Goal: Book appointment/travel/reservation

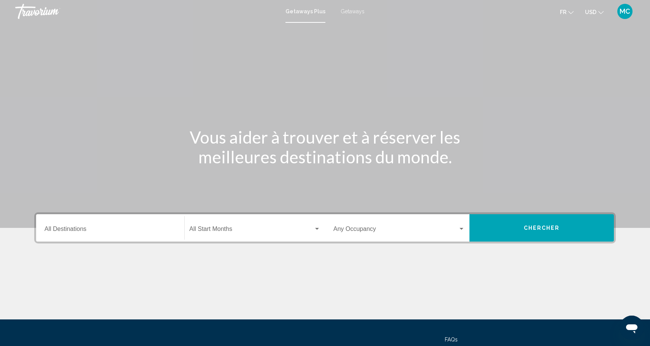
click at [109, 233] on input "Destination All Destinations" at bounding box center [110, 230] width 132 height 7
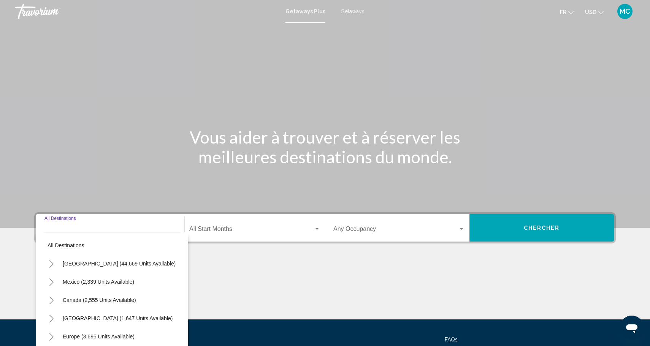
click at [74, 227] on input "Destination All Destinations" at bounding box center [110, 230] width 132 height 7
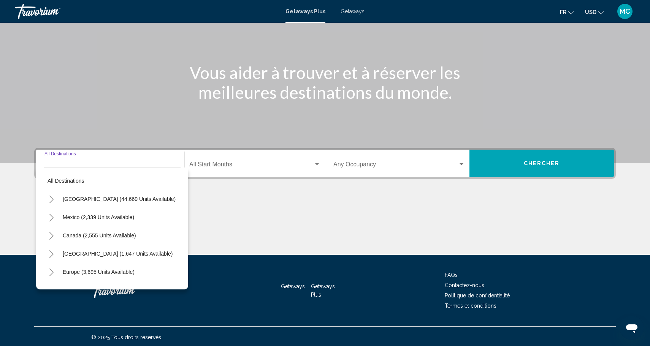
scroll to position [67, 0]
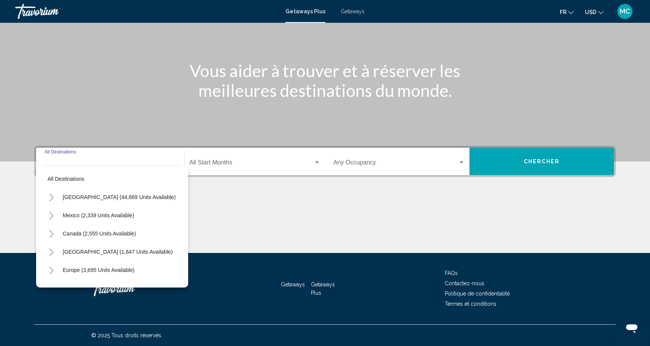
click at [76, 163] on input "Destination All Destinations" at bounding box center [110, 164] width 132 height 7
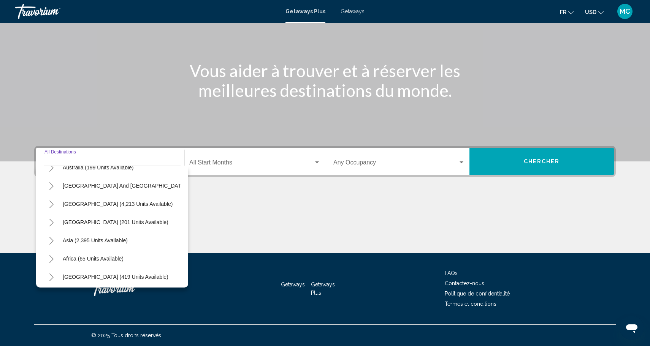
scroll to position [123, 0]
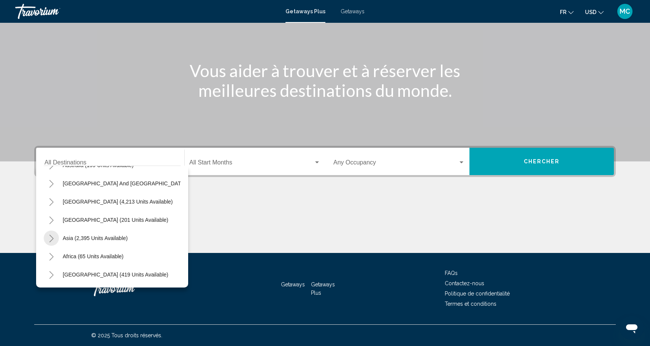
click at [51, 238] on icon "Toggle Asia (2,395 units available)" at bounding box center [52, 239] width 6 height 8
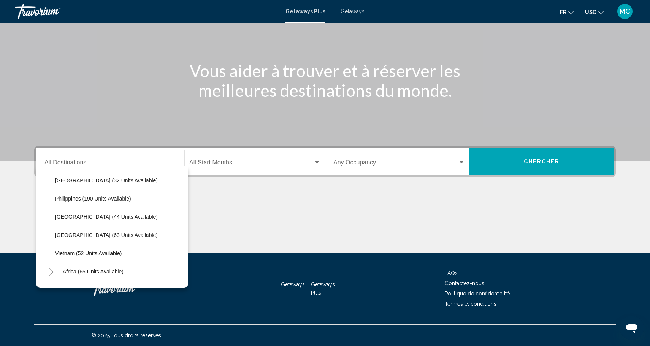
scroll to position [306, 0]
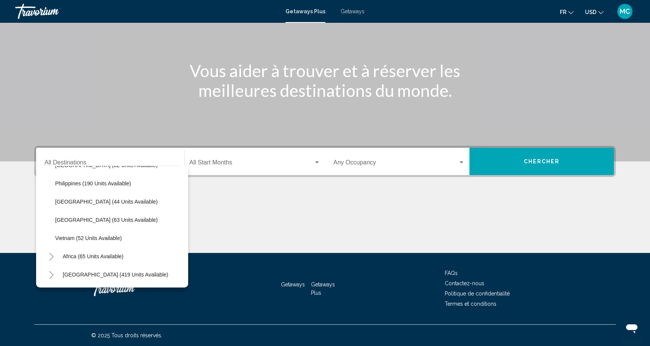
click at [51, 271] on icon "Toggle Middle East (419 units available)" at bounding box center [52, 275] width 6 height 8
click at [49, 256] on icon "Toggle Africa (65 units available)" at bounding box center [52, 257] width 6 height 8
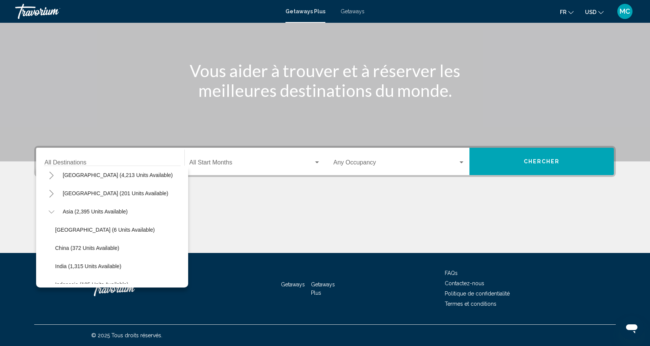
scroll to position [127, 0]
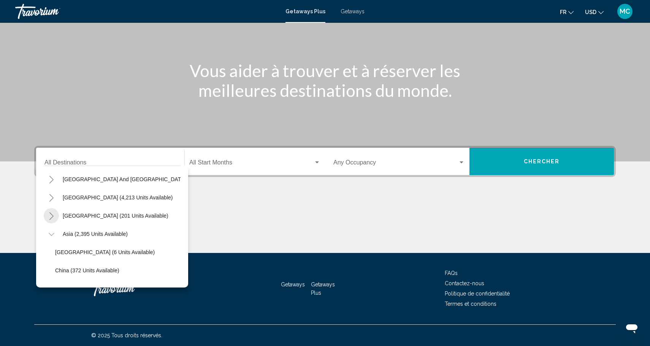
click at [51, 217] on icon "Toggle Central America (201 units available)" at bounding box center [52, 217] width 6 height 8
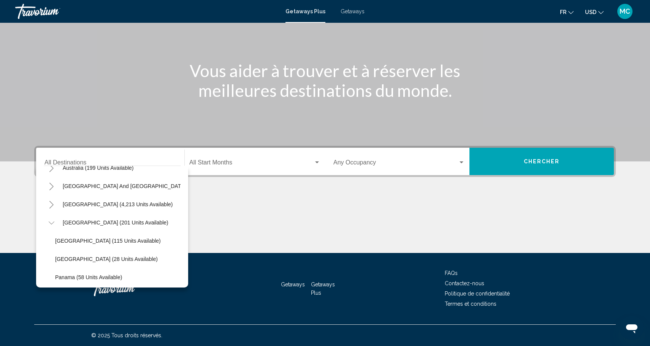
scroll to position [120, 0]
click at [57, 248] on button "[GEOGRAPHIC_DATA] (115 units available)" at bounding box center [107, 241] width 113 height 17
type input "**********"
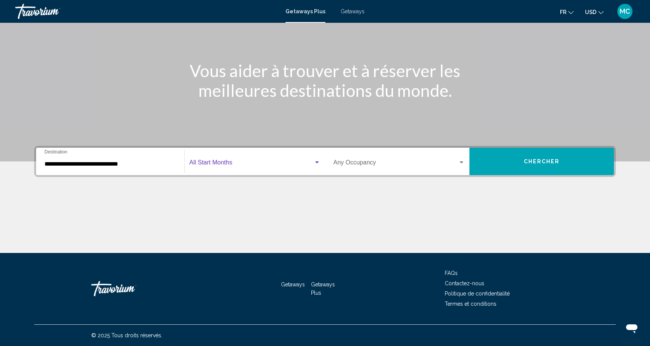
click at [232, 163] on span "Search widget" at bounding box center [251, 164] width 124 height 7
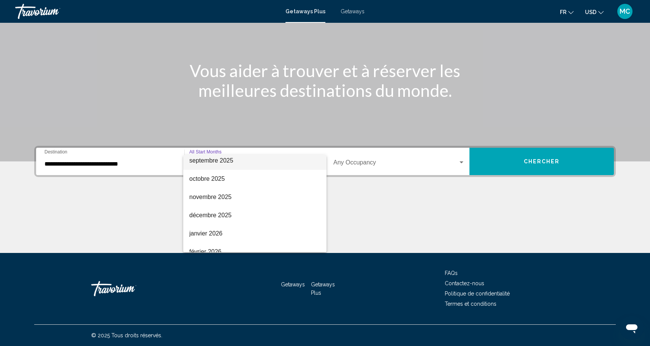
scroll to position [44, 0]
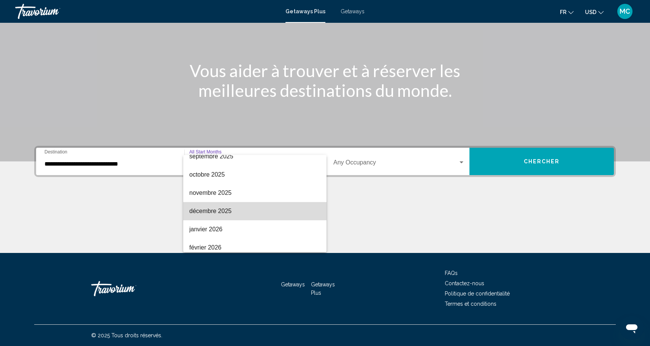
click at [228, 209] on span "décembre 2025" at bounding box center [254, 211] width 131 height 18
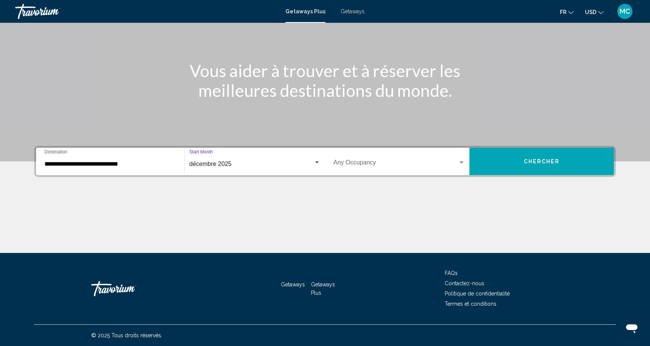
click at [385, 165] on span "Search widget" at bounding box center [395, 164] width 125 height 7
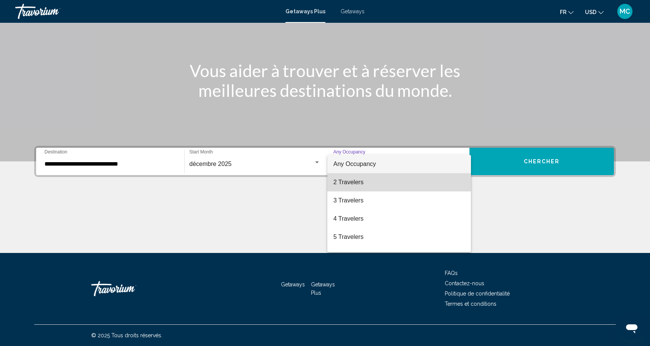
click at [362, 184] on span "2 Travelers" at bounding box center [399, 182] width 132 height 18
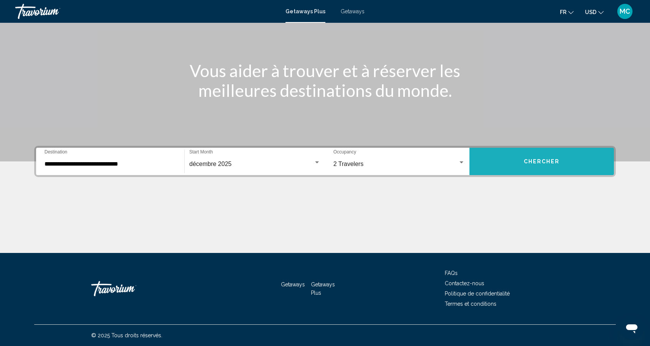
click at [536, 162] on span "Chercher" at bounding box center [542, 162] width 36 height 6
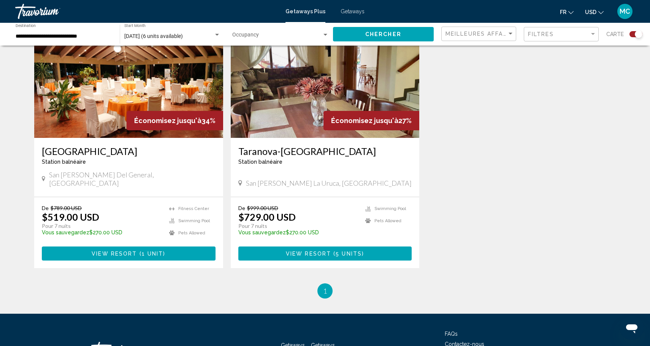
scroll to position [302, 0]
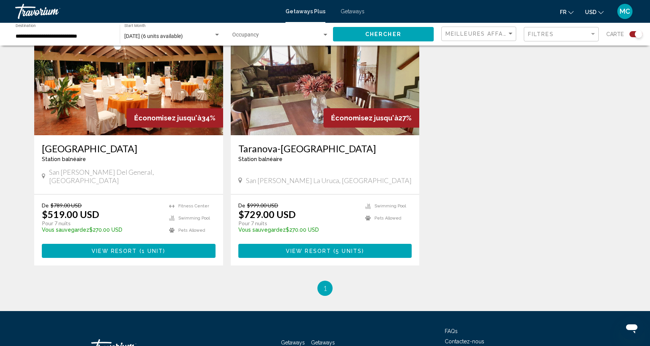
click at [144, 248] on span "1 unit" at bounding box center [153, 251] width 22 height 6
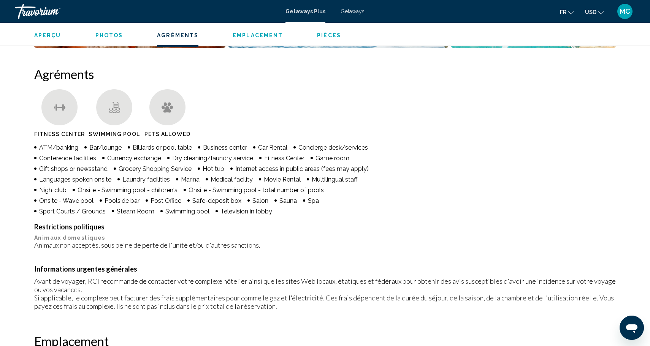
scroll to position [435, 0]
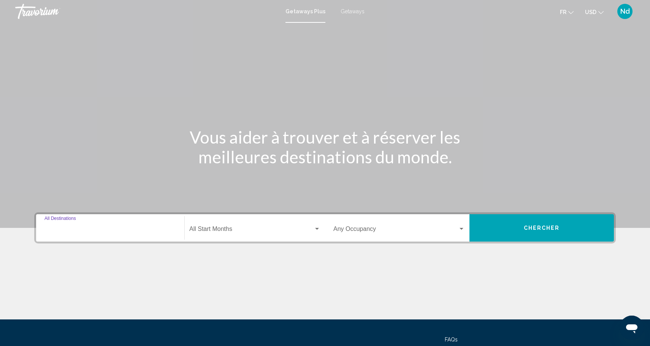
click at [93, 230] on input "Destination All Destinations" at bounding box center [110, 230] width 132 height 7
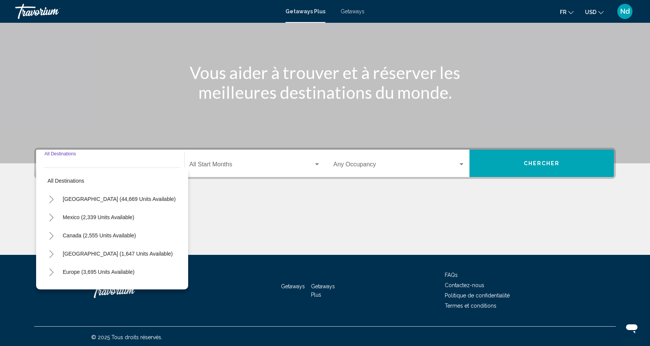
scroll to position [67, 0]
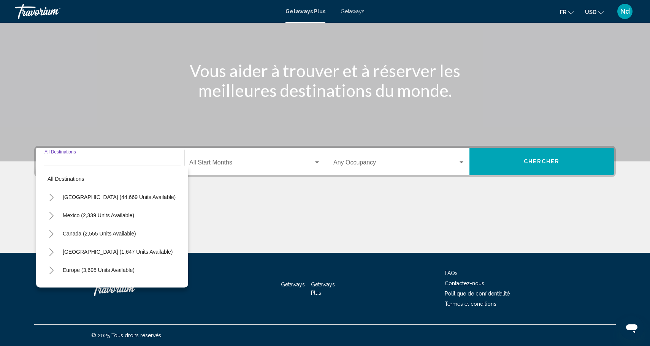
click at [55, 198] on button "Toggle United States (44,669 units available)" at bounding box center [51, 197] width 15 height 15
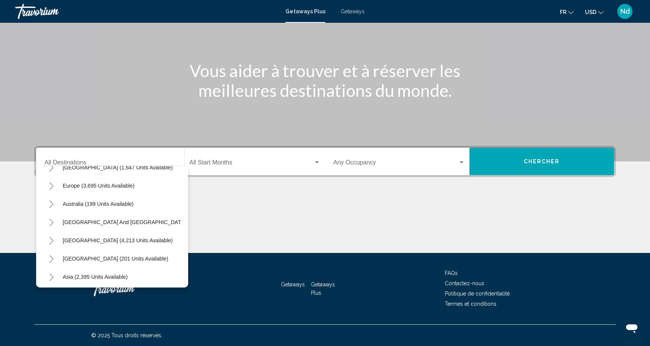
scroll to position [818, 0]
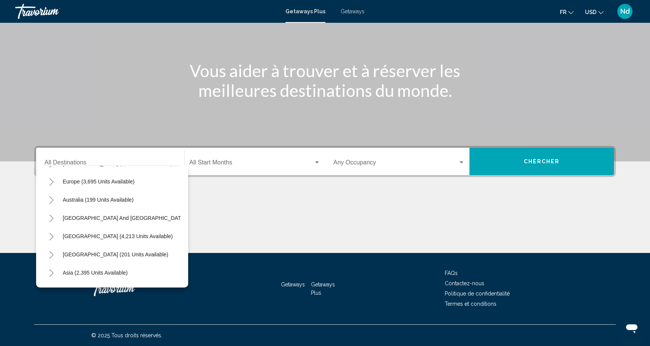
click at [54, 219] on icon "Toggle South Pacific and Oceania (127 units available)" at bounding box center [52, 219] width 6 height 8
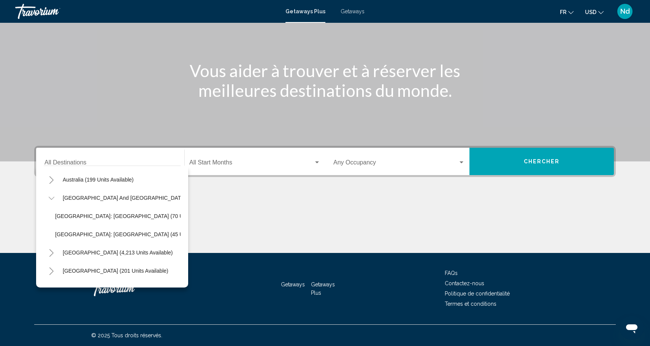
scroll to position [840, 0]
click at [52, 252] on icon "Toggle South America (4,213 units available)" at bounding box center [51, 252] width 4 height 8
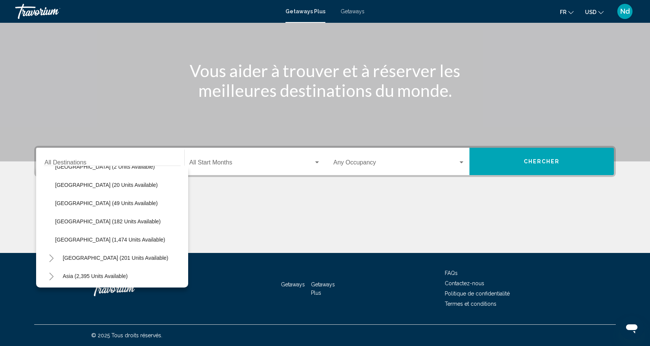
scroll to position [1009, 0]
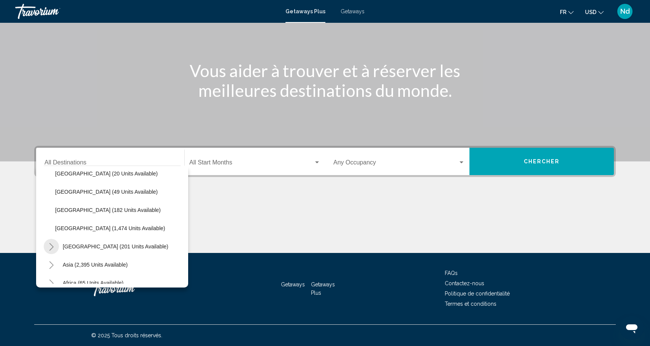
click at [54, 247] on icon "Toggle Central America (201 units available)" at bounding box center [52, 247] width 6 height 8
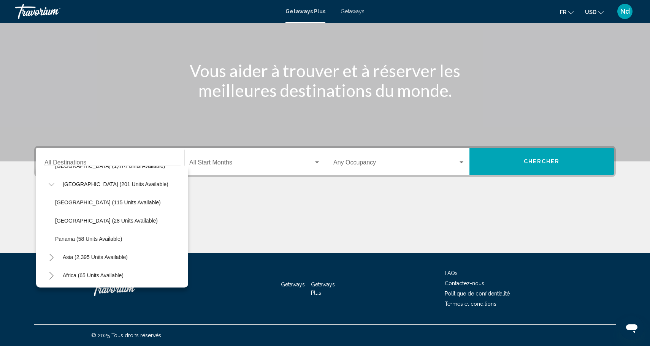
scroll to position [1090, 0]
click at [52, 238] on icon "Toggle Asia (2,395 units available)" at bounding box center [51, 239] width 4 height 8
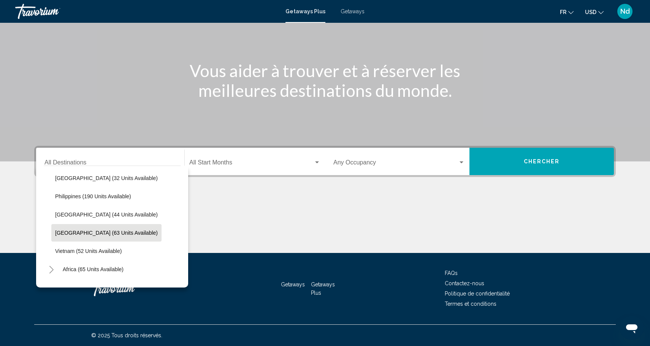
scroll to position [1273, 0]
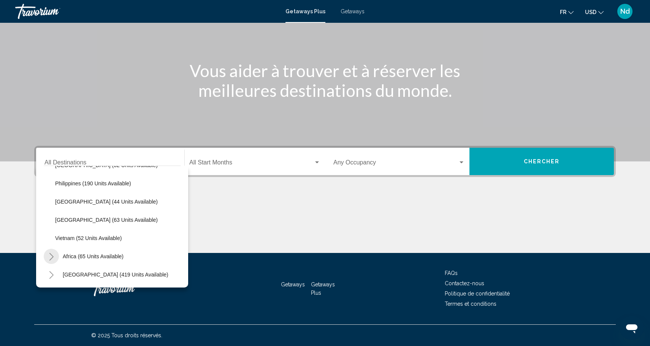
click at [53, 257] on icon "Toggle Africa (65 units available)" at bounding box center [52, 257] width 6 height 8
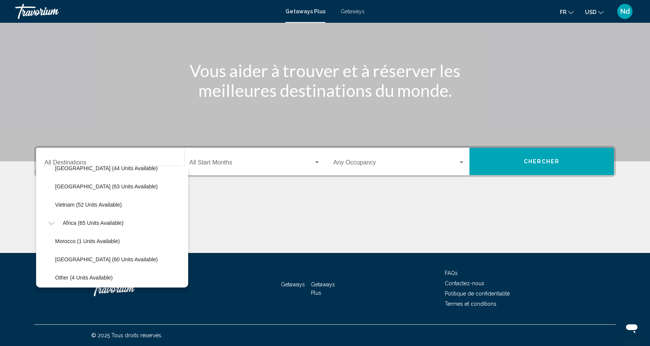
scroll to position [1327, 0]
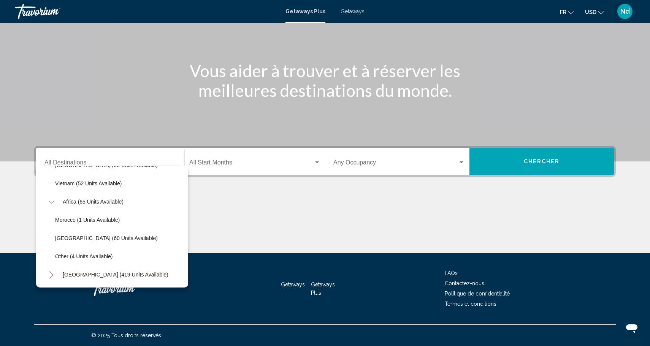
click at [53, 274] on icon "Toggle Middle East (419 units available)" at bounding box center [52, 275] width 6 height 8
click at [53, 274] on icon "Toggle Middle East (419 units available)" at bounding box center [51, 275] width 6 height 3
click at [70, 273] on span "[GEOGRAPHIC_DATA] (419 units available)" at bounding box center [116, 275] width 106 height 6
type input "**********"
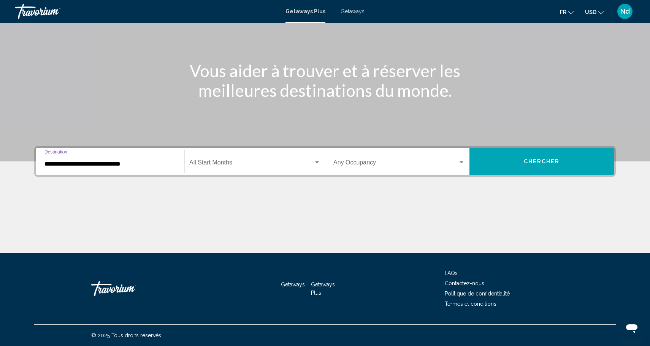
click at [130, 164] on input "**********" at bounding box center [110, 164] width 132 height 7
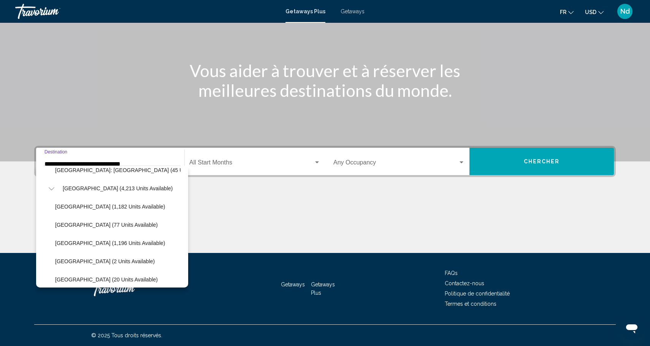
scroll to position [888, 0]
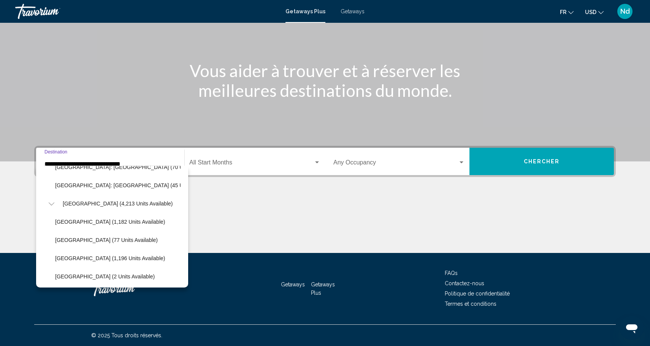
click at [229, 164] on span "Search widget" at bounding box center [251, 164] width 124 height 7
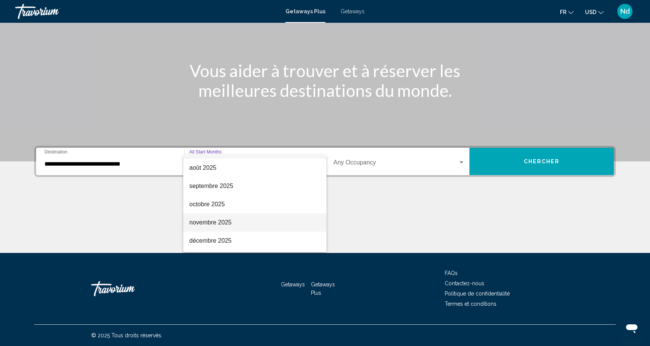
scroll to position [23, 0]
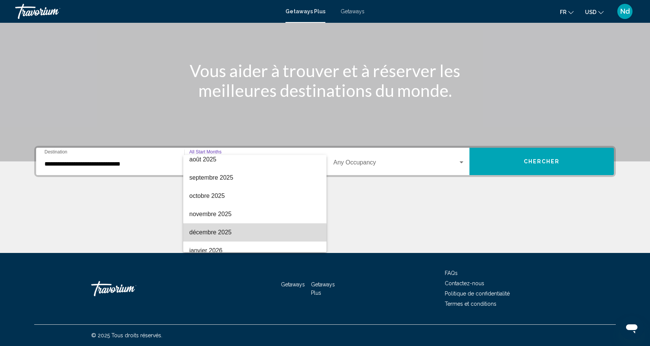
click at [205, 235] on span "décembre 2025" at bounding box center [254, 233] width 131 height 18
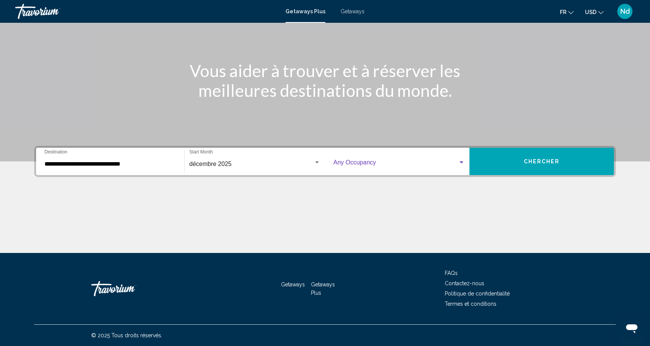
click at [350, 167] on span "Search widget" at bounding box center [395, 164] width 125 height 7
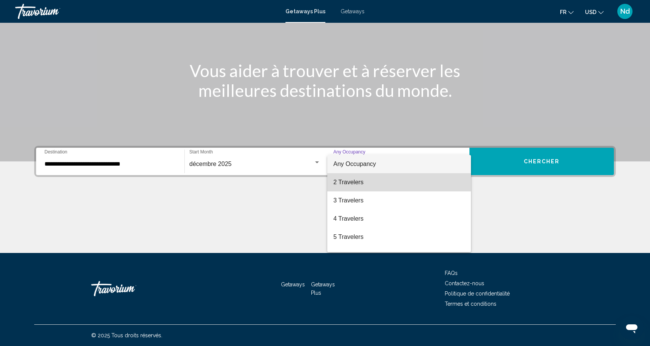
click at [346, 184] on span "2 Travelers" at bounding box center [399, 182] width 132 height 18
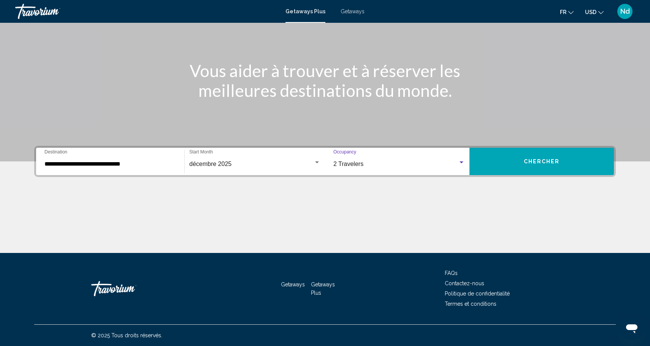
click at [505, 160] on button "Chercher" at bounding box center [541, 161] width 144 height 27
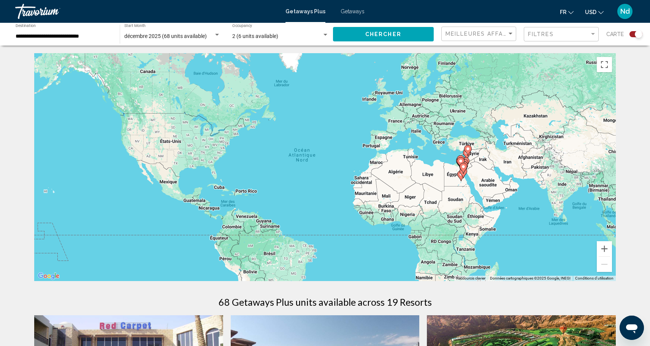
click at [98, 40] on div "**********" at bounding box center [64, 34] width 97 height 21
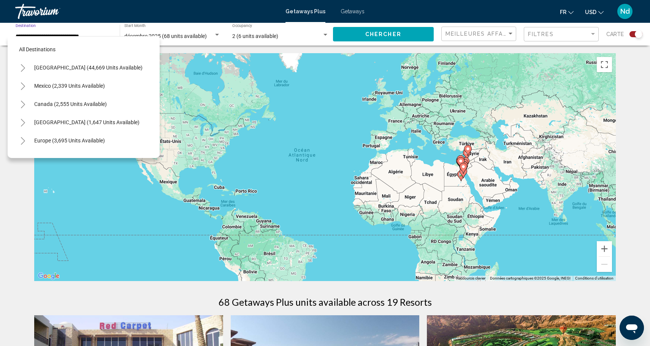
scroll to position [173, 0]
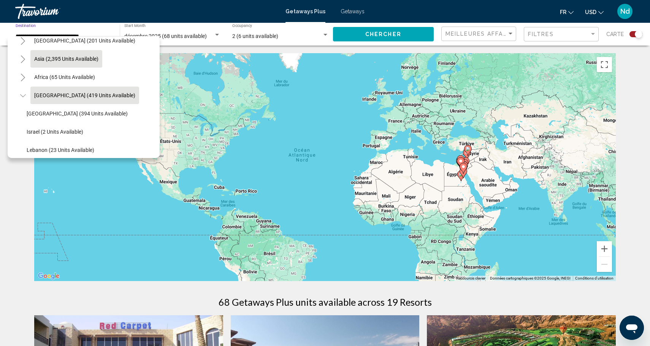
click at [74, 58] on span "Asia (2,395 units available)" at bounding box center [66, 59] width 64 height 6
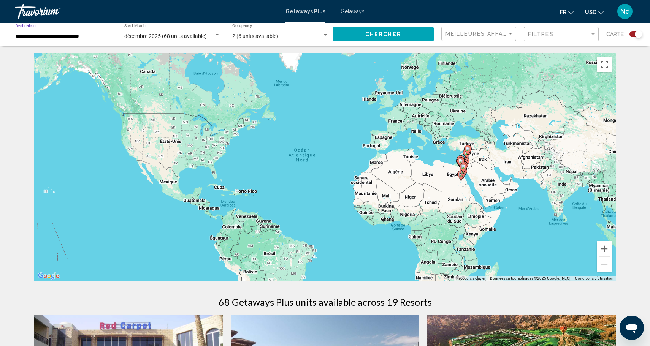
type input "**********"
click at [401, 33] on button "Chercher" at bounding box center [383, 34] width 101 height 14
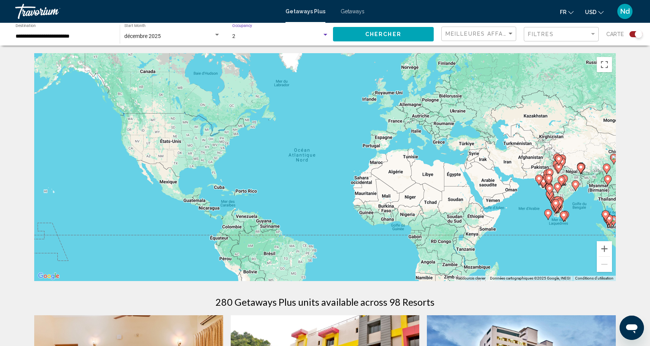
click at [279, 38] on div "2" at bounding box center [277, 36] width 90 height 6
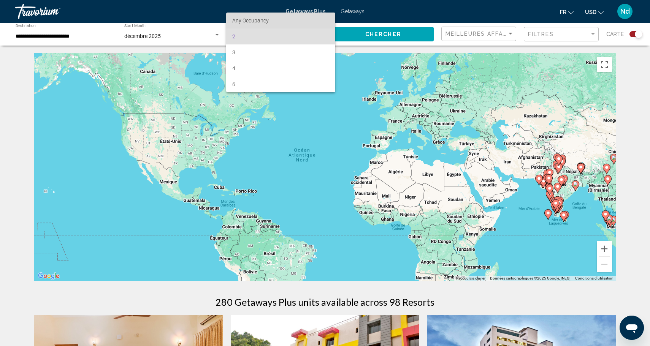
click at [249, 21] on span "Any Occupancy" at bounding box center [250, 20] width 36 height 6
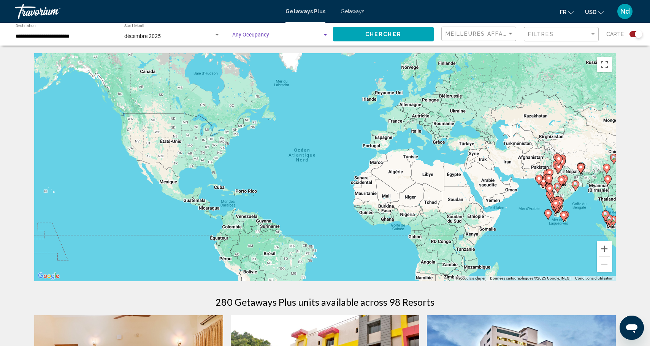
click at [241, 40] on div "Occupancy Any Occupancy" at bounding box center [280, 34] width 97 height 21
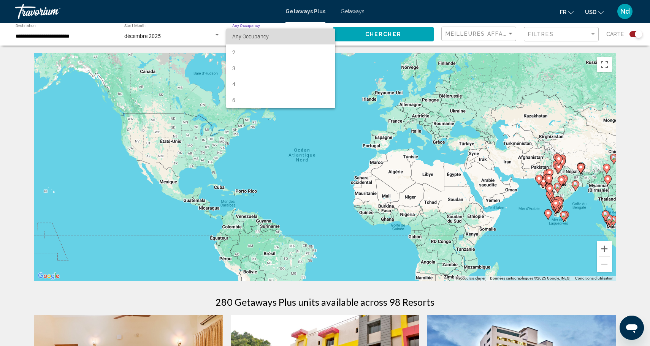
click at [241, 40] on span "Any Occupancy" at bounding box center [280, 37] width 97 height 16
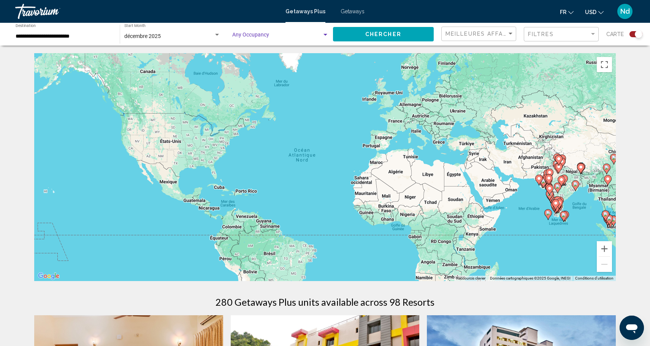
click at [393, 33] on span "Chercher" at bounding box center [383, 35] width 36 height 6
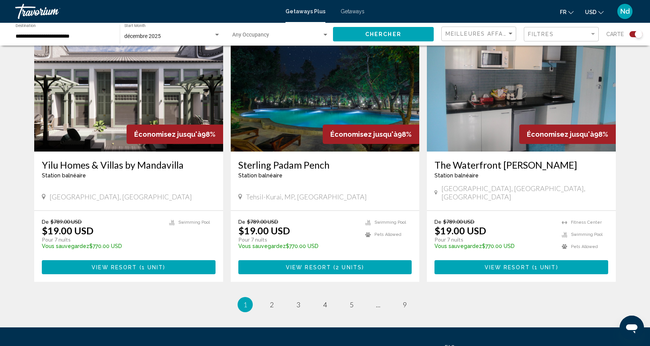
scroll to position [1091, 0]
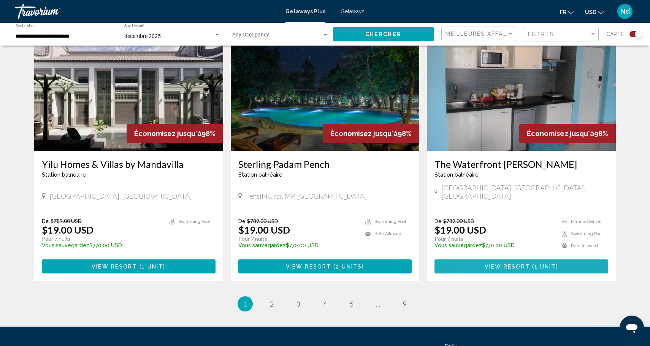
click at [485, 264] on span "View Resort" at bounding box center [507, 267] width 45 height 6
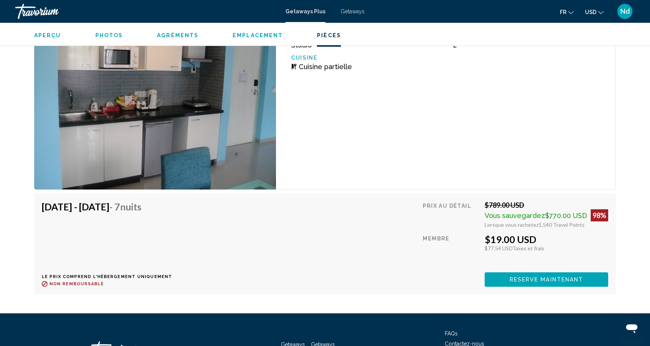
scroll to position [1241, 0]
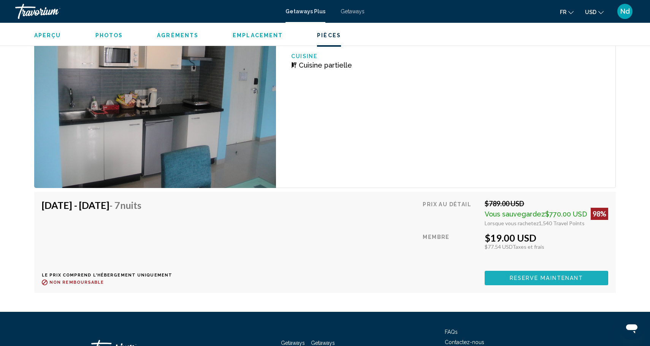
click at [517, 276] on span "Reserve maintenant" at bounding box center [547, 279] width 74 height 6
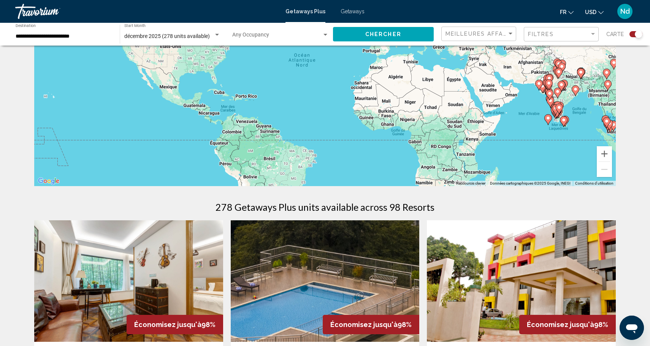
scroll to position [42, 0]
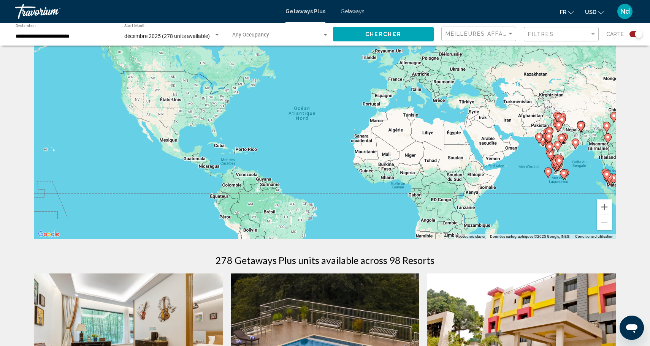
click at [593, 38] on div "Filtres" at bounding box center [562, 34] width 68 height 14
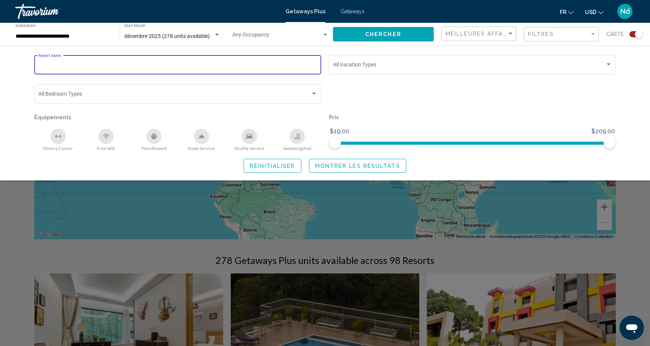
click at [119, 68] on input "Resort name" at bounding box center [177, 66] width 279 height 6
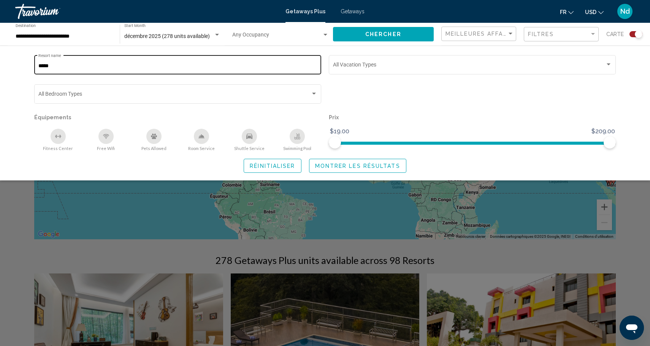
click at [138, 71] on div "***** Resort name" at bounding box center [177, 64] width 279 height 21
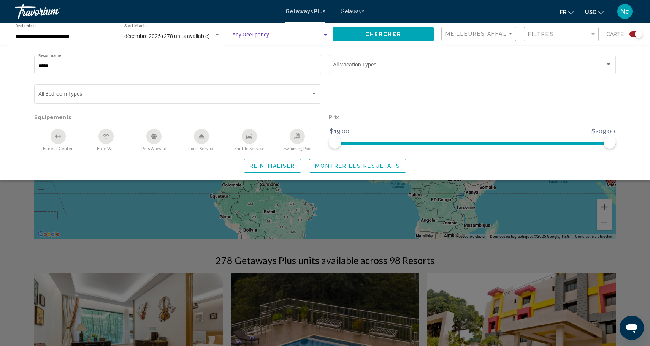
click at [248, 35] on span "Search widget" at bounding box center [277, 36] width 90 height 6
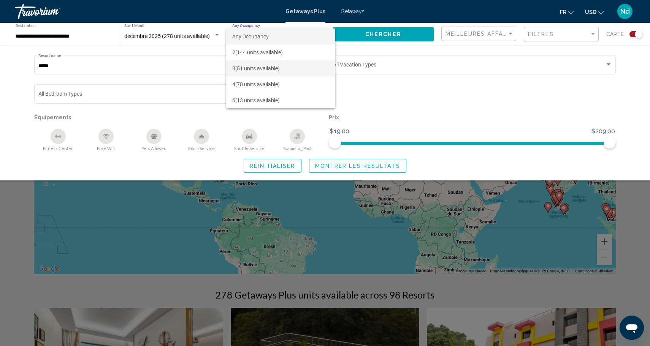
scroll to position [9, 0]
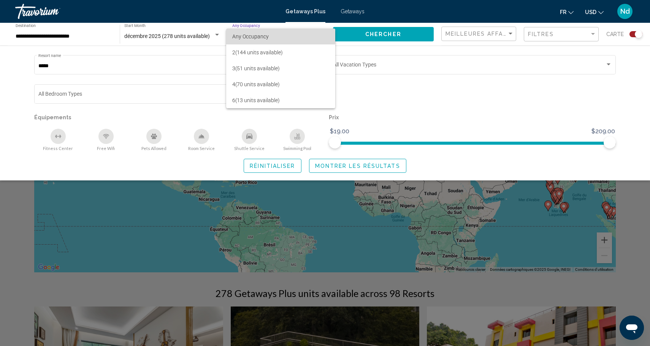
click at [254, 35] on span "Any Occupancy" at bounding box center [250, 36] width 36 height 6
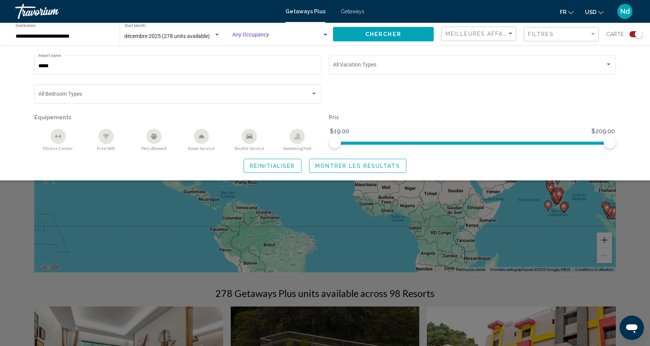
click at [300, 29] on div "Occupancy Any Occupancy" at bounding box center [280, 34] width 97 height 21
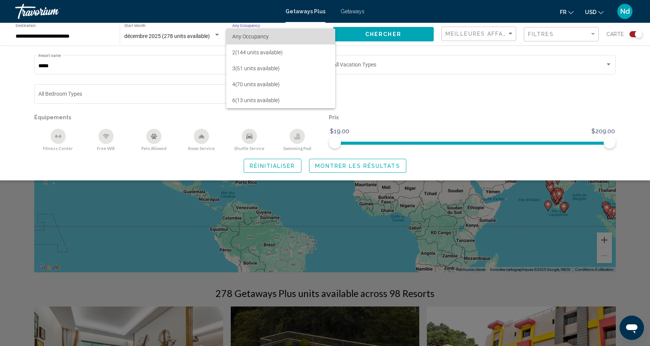
click at [265, 39] on span "Any Occupancy" at bounding box center [250, 36] width 36 height 6
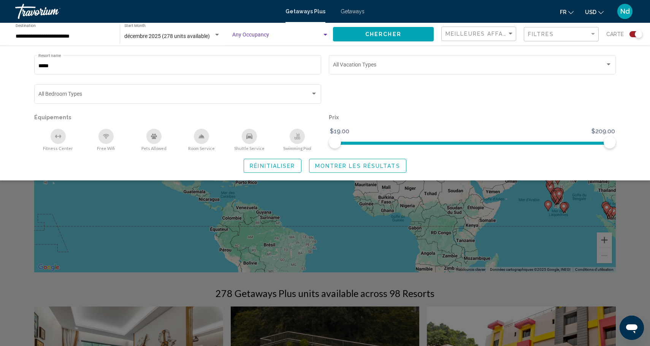
click at [396, 33] on span "Chercher" at bounding box center [383, 35] width 36 height 6
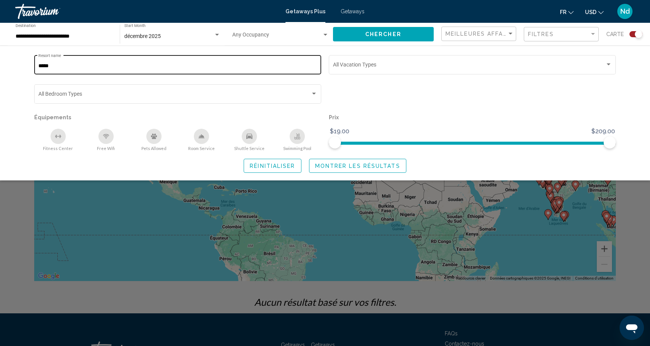
click at [101, 62] on div "***** Resort name" at bounding box center [177, 64] width 279 height 21
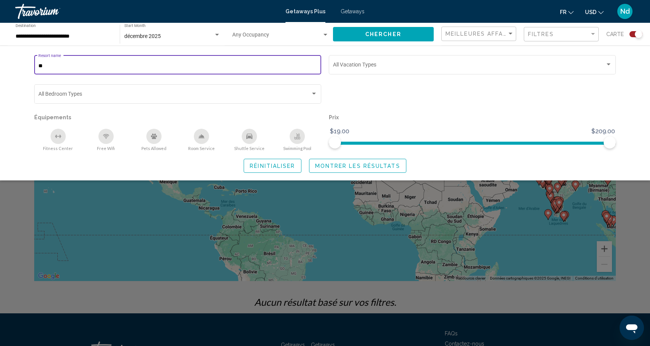
type input "*"
click at [71, 181] on div "Resort name Vacation Types All Vacation Types Bedroom Types All Bedroom Types É…" at bounding box center [325, 113] width 650 height 135
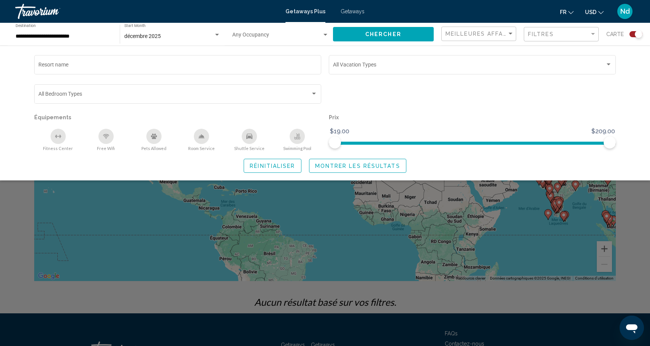
click at [78, 203] on div "Search widget" at bounding box center [325, 230] width 650 height 232
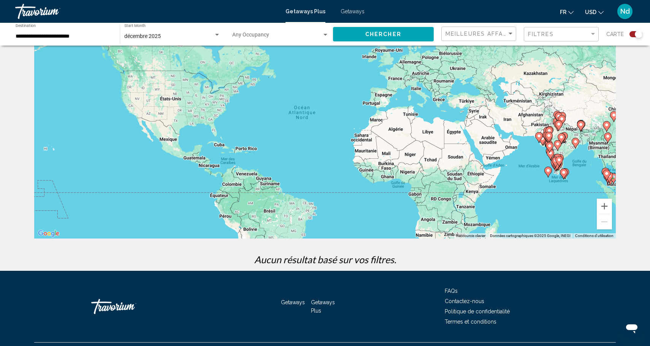
scroll to position [60, 0]
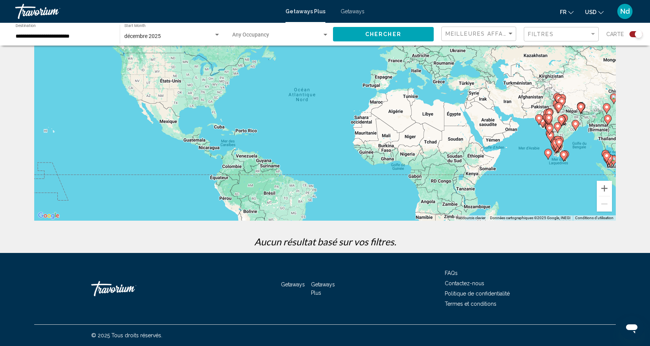
click at [269, 38] on span "Search widget" at bounding box center [277, 36] width 90 height 6
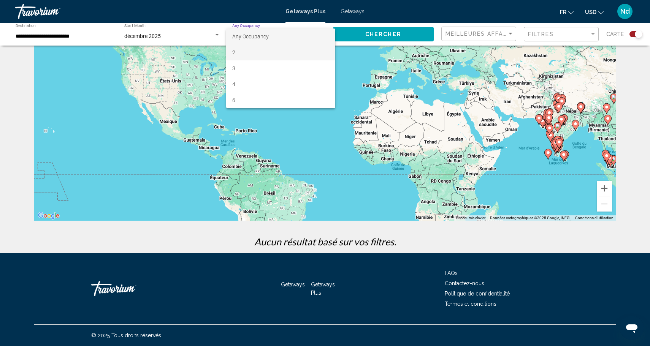
click at [267, 48] on span "2" at bounding box center [280, 52] width 97 height 16
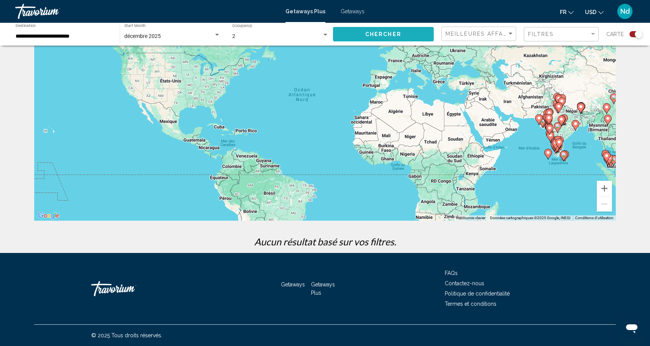
click at [381, 35] on span "Chercher" at bounding box center [383, 35] width 36 height 6
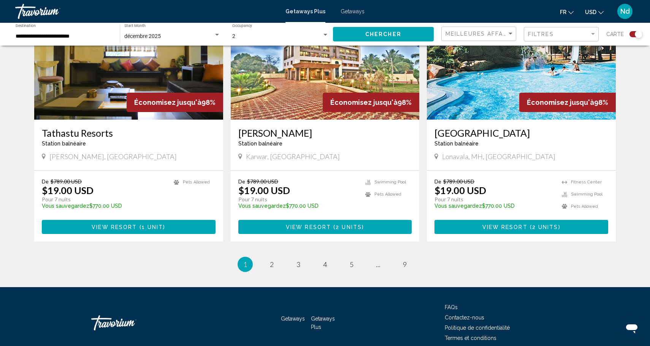
scroll to position [1128, 0]
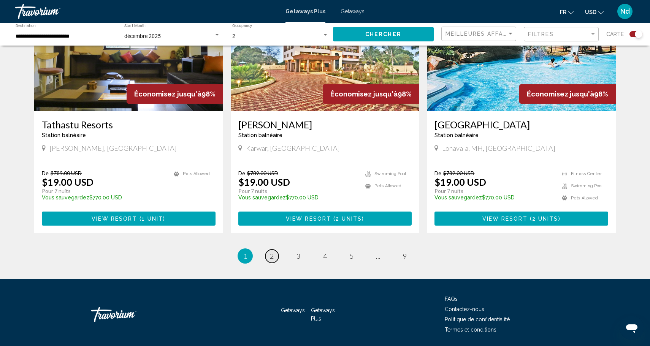
click at [274, 250] on link "page 2" at bounding box center [271, 256] width 13 height 13
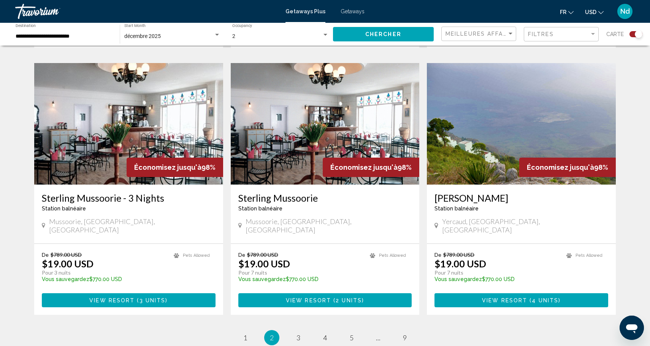
scroll to position [1082, 0]
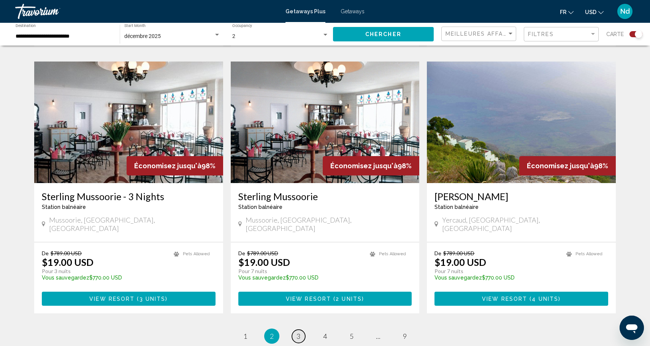
click at [301, 330] on link "page 3" at bounding box center [298, 336] width 13 height 13
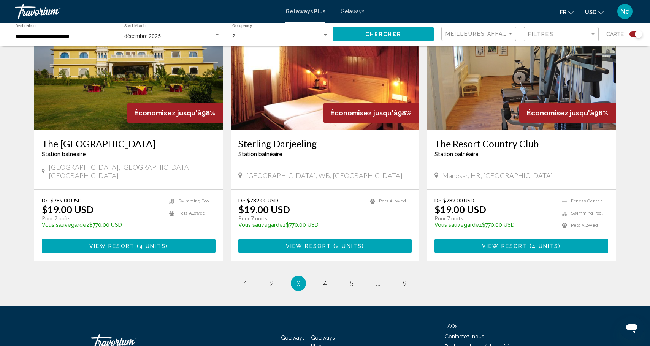
scroll to position [1116, 0]
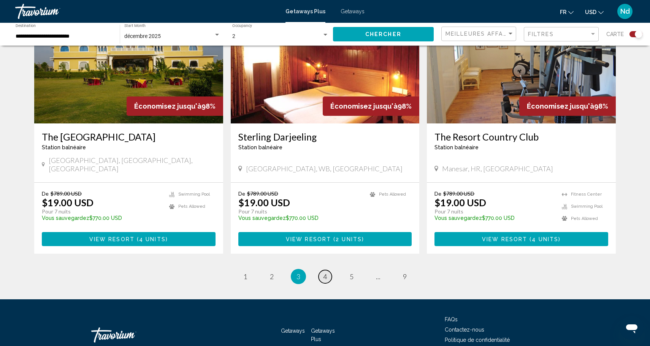
click at [327, 270] on link "page 4" at bounding box center [325, 276] width 13 height 13
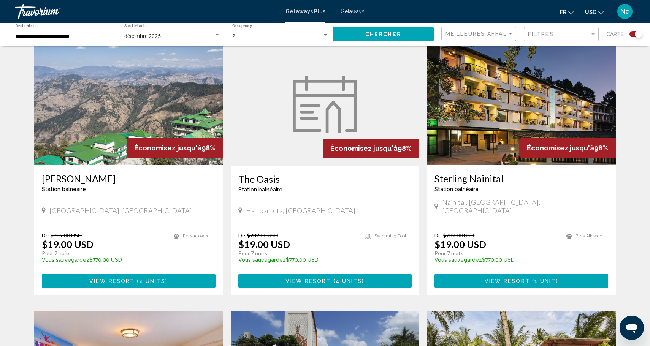
scroll to position [274, 0]
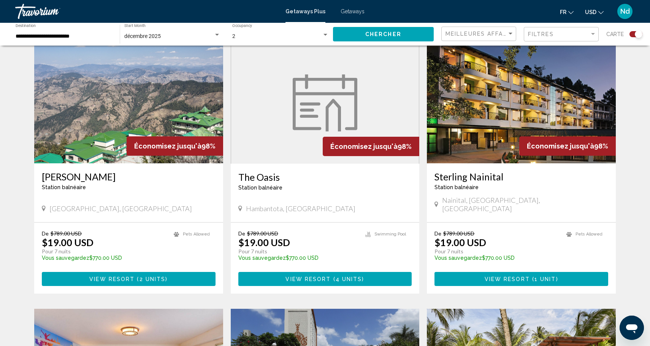
click at [331, 275] on button "View Resort ( 4 units )" at bounding box center [325, 279] width 174 height 14
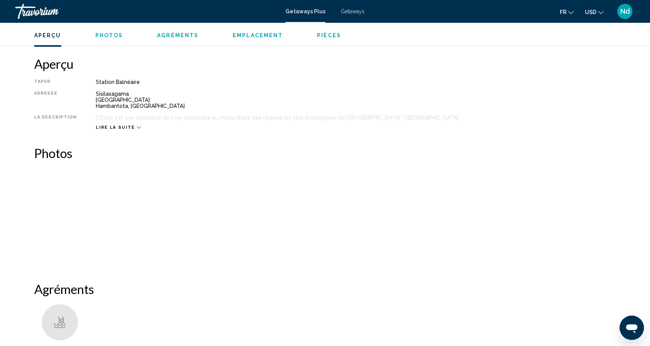
scroll to position [224, 0]
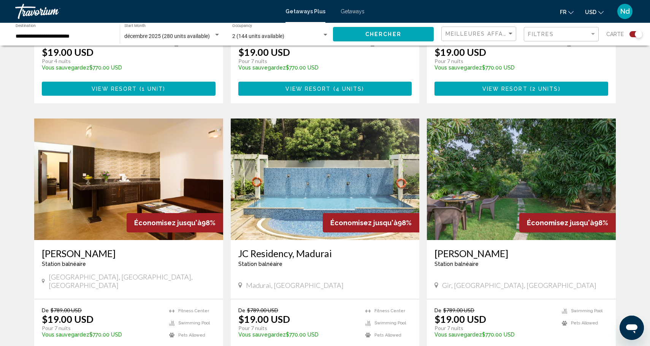
scroll to position [1140, 0]
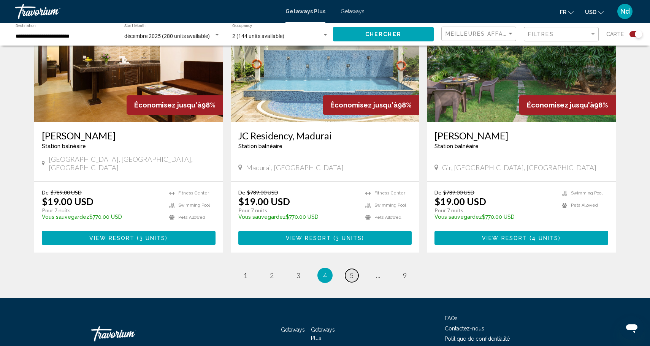
click at [353, 271] on span "5" at bounding box center [352, 275] width 4 height 8
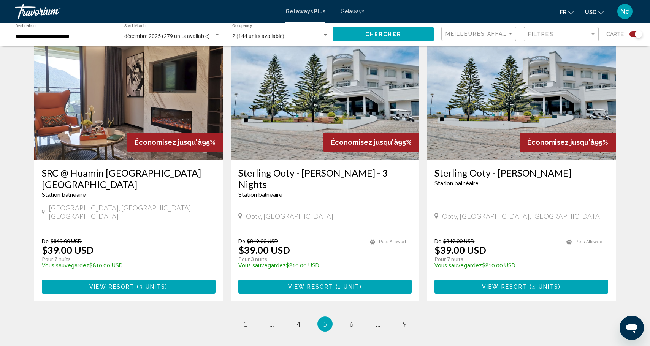
scroll to position [1079, 0]
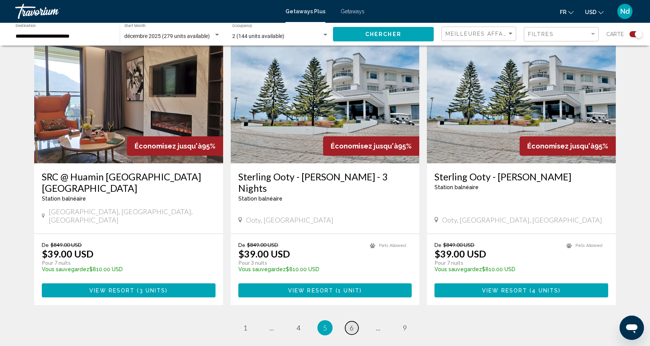
click at [350, 324] on span "6" at bounding box center [352, 328] width 4 height 8
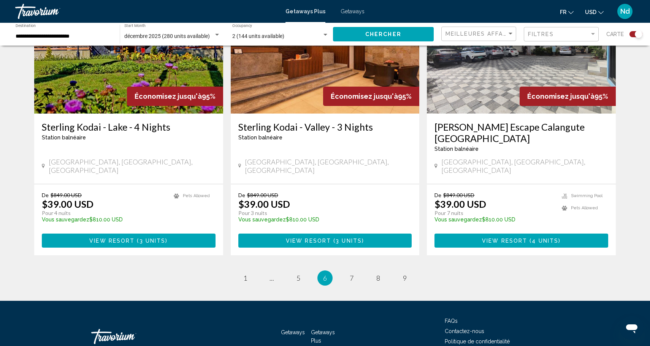
scroll to position [1151, 0]
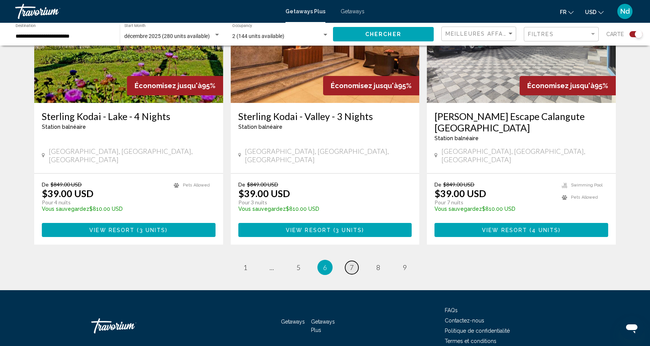
click at [350, 263] on span "7" at bounding box center [352, 267] width 4 height 8
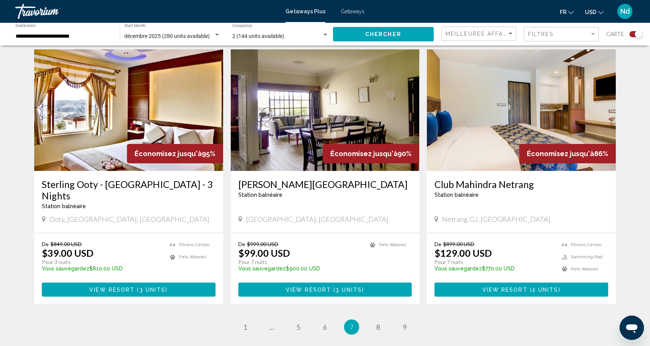
scroll to position [1095, 0]
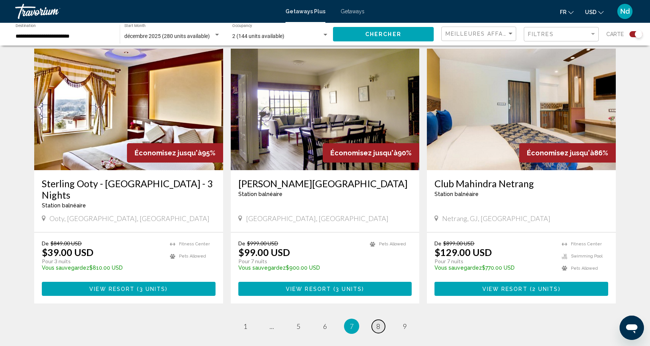
click at [378, 322] on span "8" at bounding box center [378, 326] width 4 height 8
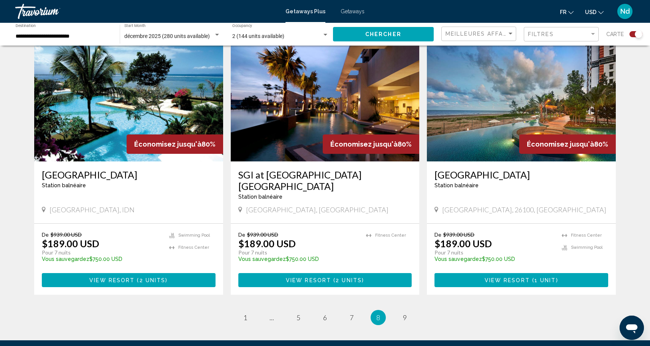
scroll to position [1093, 0]
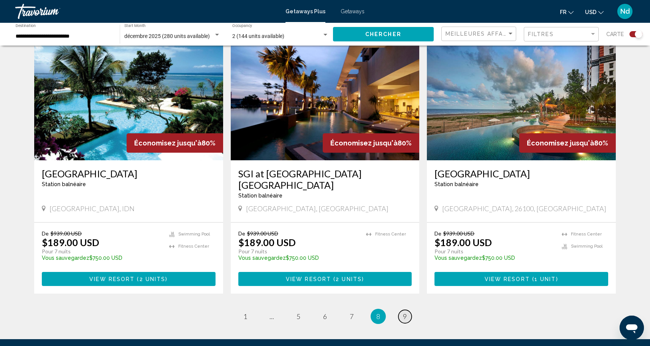
click at [406, 312] on span "9" at bounding box center [405, 316] width 4 height 8
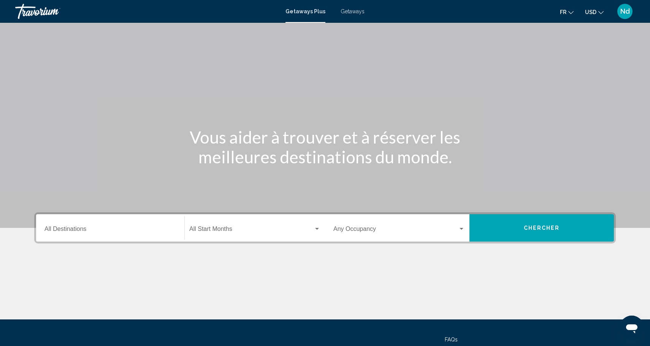
scroll to position [67, 0]
